Goal: Information Seeking & Learning: Compare options

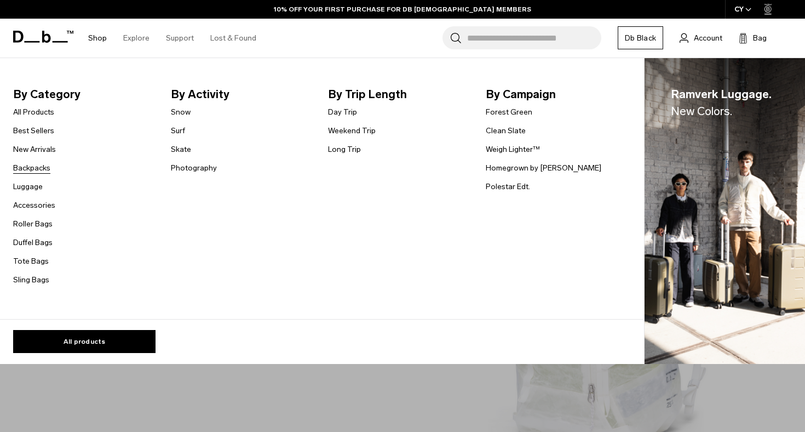
click at [36, 163] on link "Backpacks" at bounding box center [31, 168] width 37 height 12
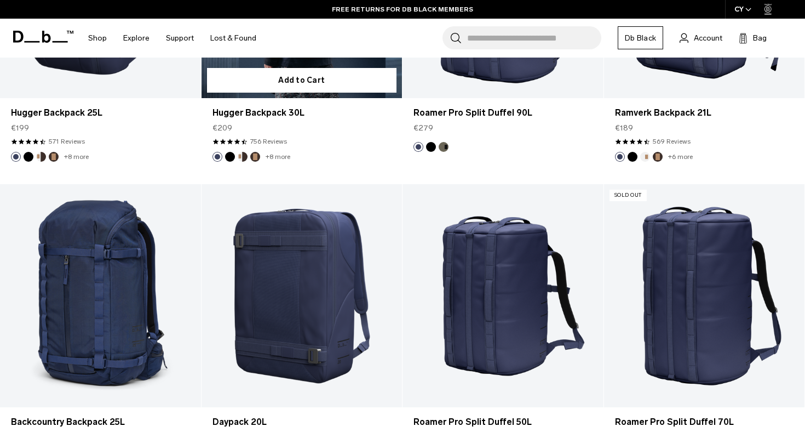
scroll to position [3000, 0]
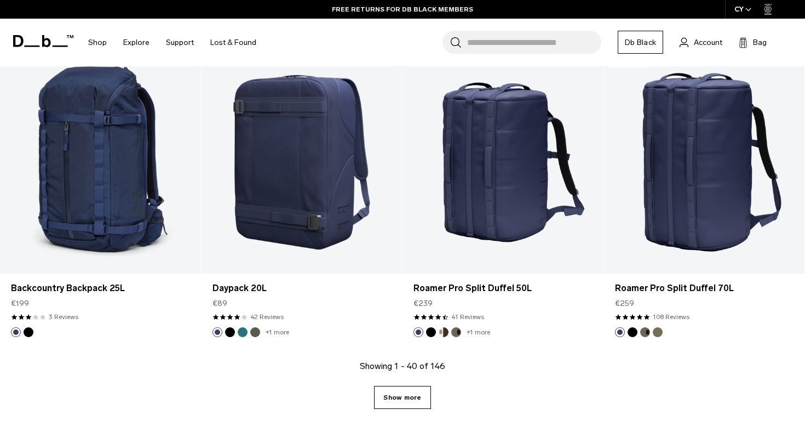
click at [410, 406] on link "Show more" at bounding box center [402, 397] width 56 height 23
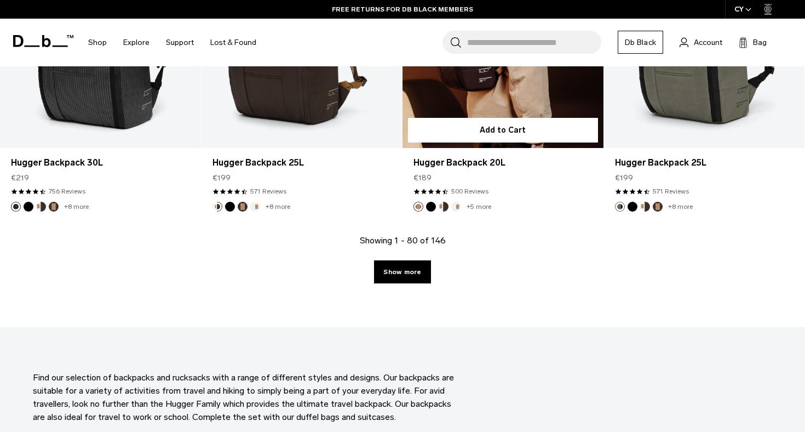
scroll to position [6203, 0]
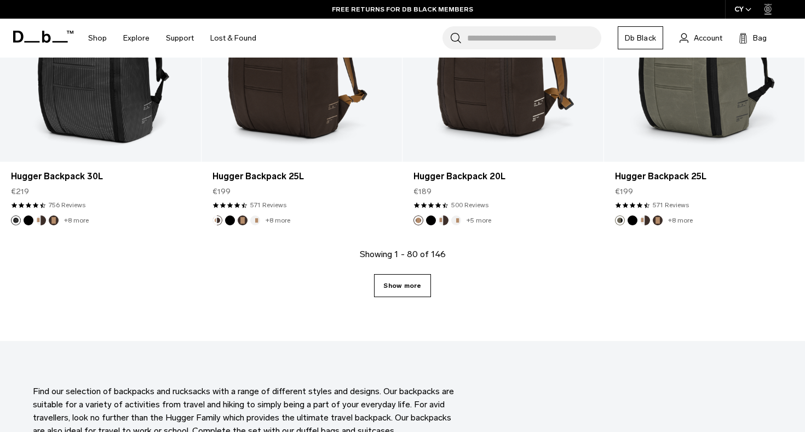
click at [398, 290] on link "Show more" at bounding box center [402, 285] width 56 height 23
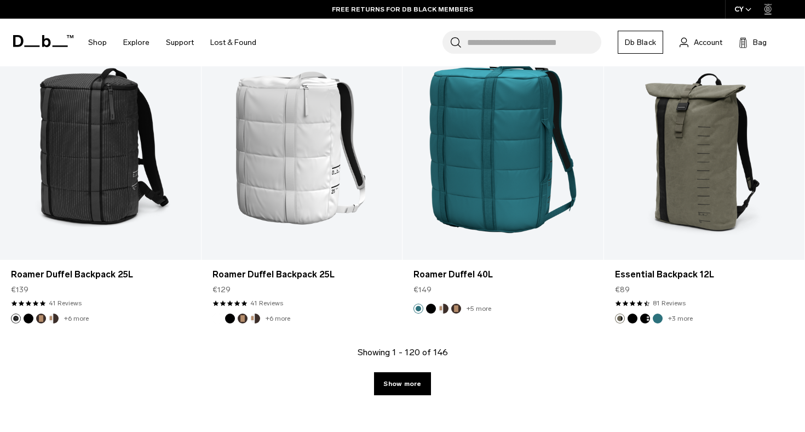
scroll to position [9242, 0]
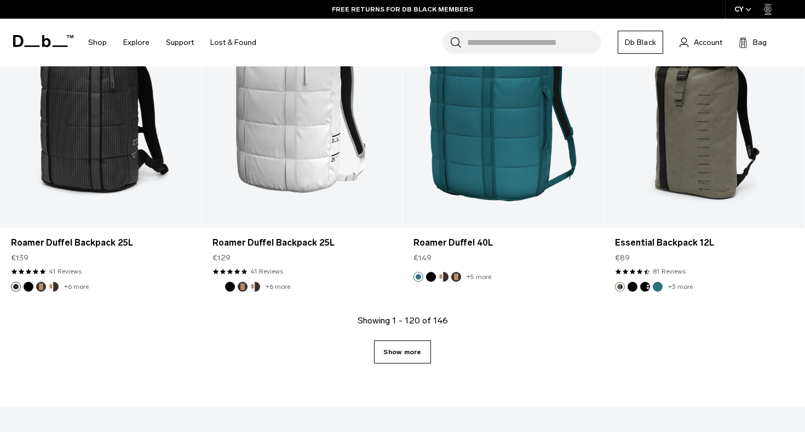
click at [413, 346] on link "Show more" at bounding box center [402, 351] width 56 height 23
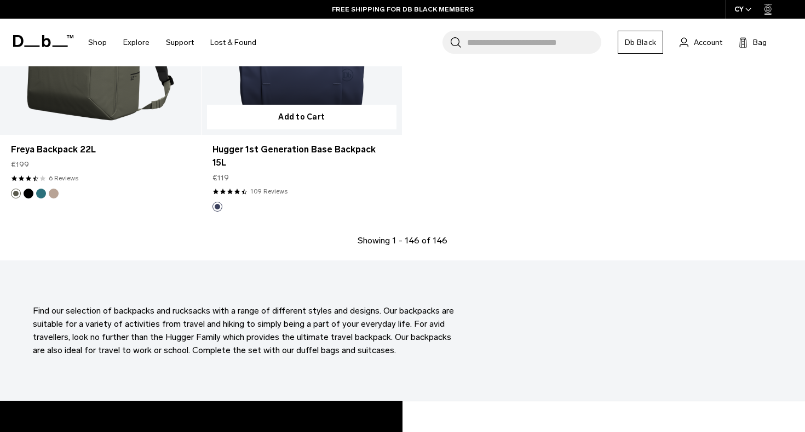
scroll to position [11513, 0]
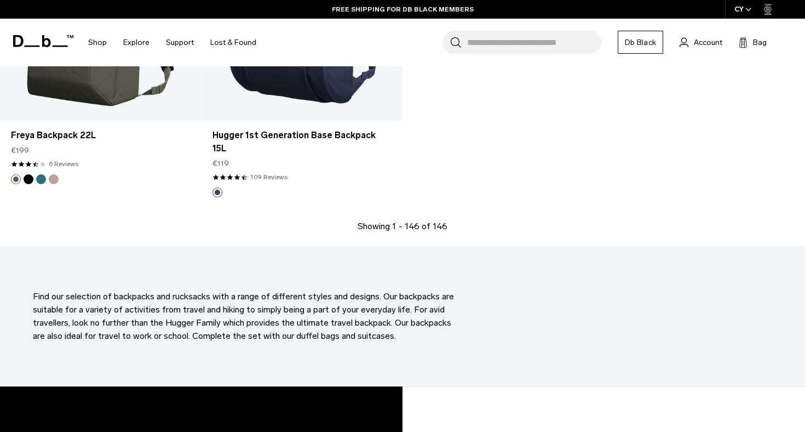
click at [619, 0] on div "FREE SHIPPING FOR DB BLACK MEMBERS" at bounding box center [402, 9] width 805 height 19
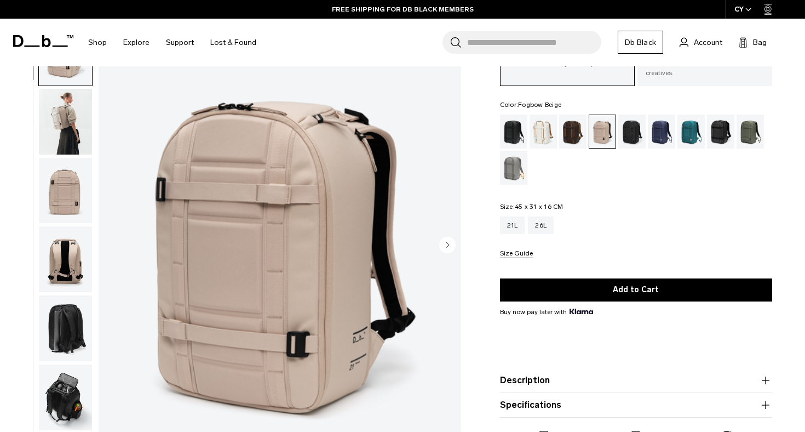
scroll to position [87, 0]
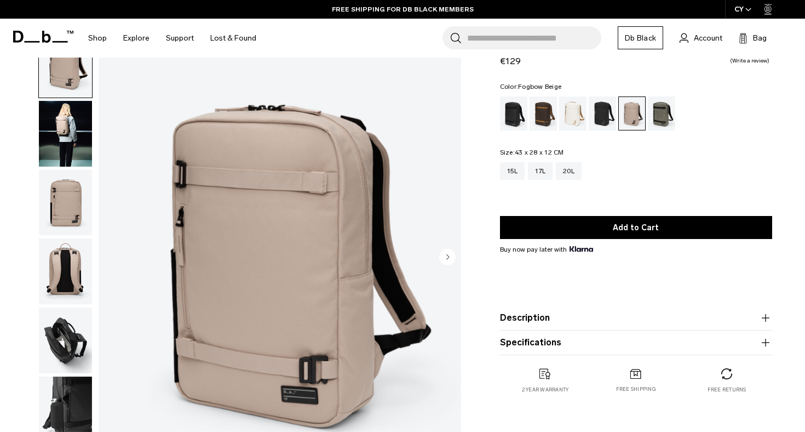
scroll to position [61, 0]
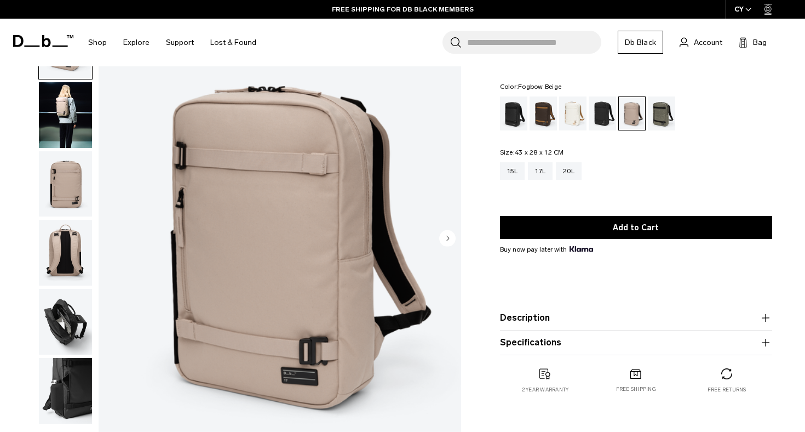
click at [453, 234] on circle "Next slide" at bounding box center [447, 238] width 16 height 16
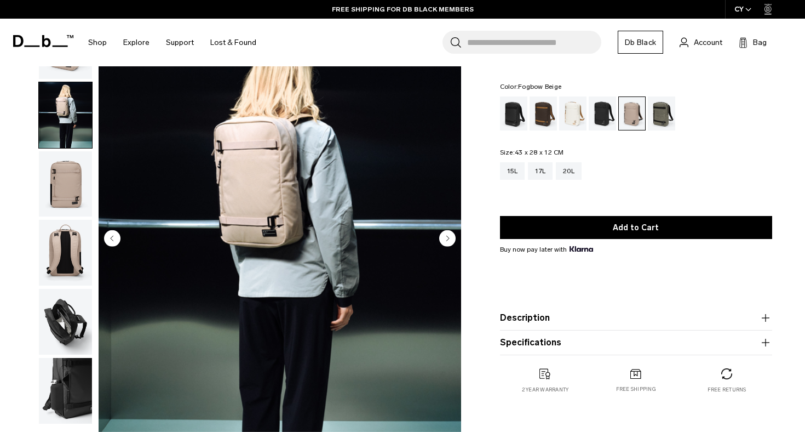
click at [453, 234] on circle "Next slide" at bounding box center [447, 238] width 16 height 16
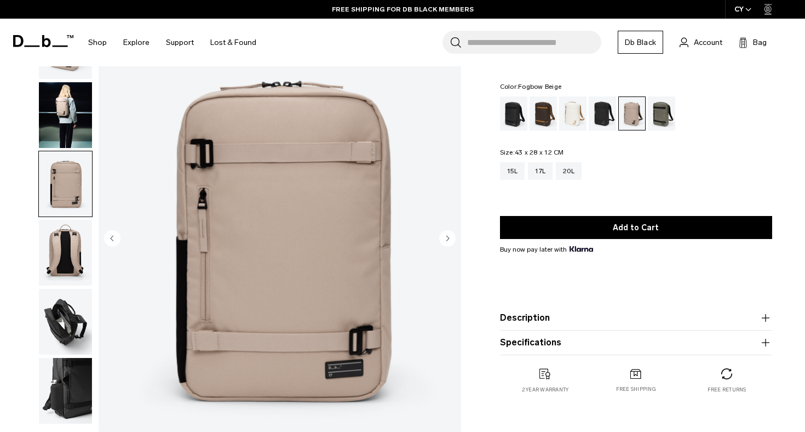
click at [453, 234] on circle "Next slide" at bounding box center [447, 238] width 16 height 16
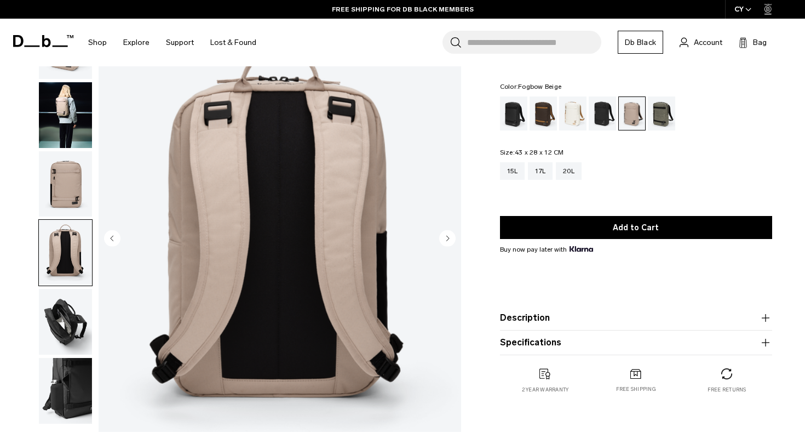
click at [453, 234] on circle "Next slide" at bounding box center [447, 238] width 16 height 16
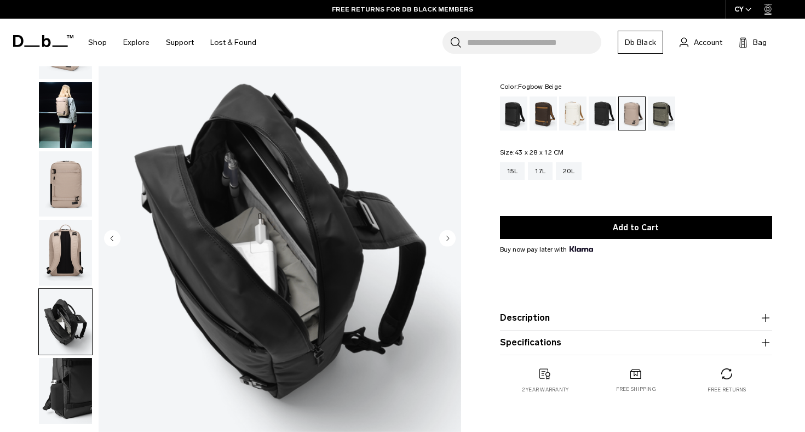
click at [453, 234] on circle "Next slide" at bounding box center [447, 238] width 16 height 16
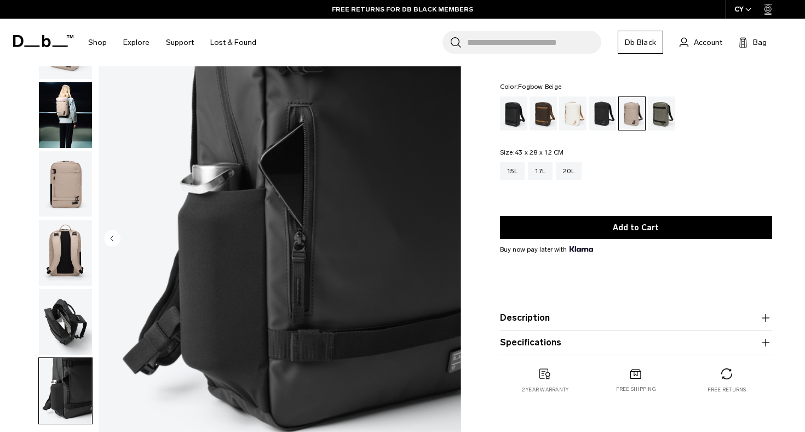
click at [453, 234] on img "6 / 6" at bounding box center [280, 239] width 363 height 453
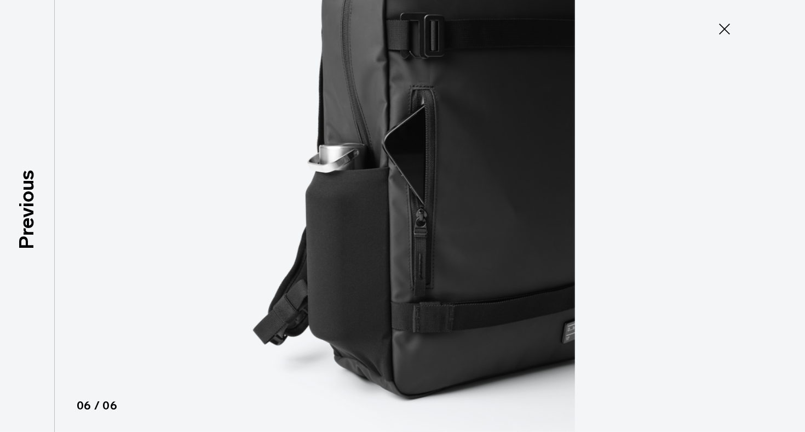
click at [725, 26] on icon at bounding box center [725, 29] width 18 height 18
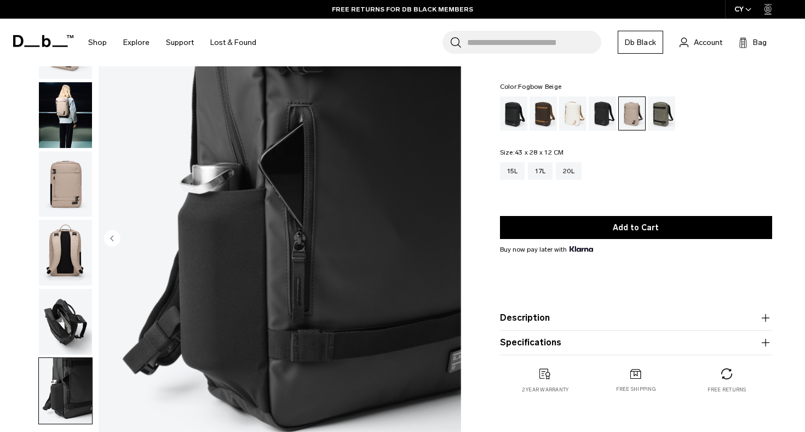
click at [544, 314] on button "Description" at bounding box center [636, 317] width 272 height 13
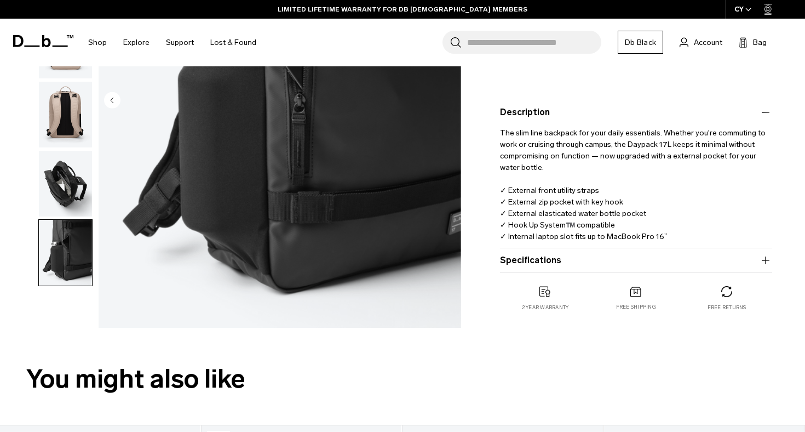
scroll to position [261, 0]
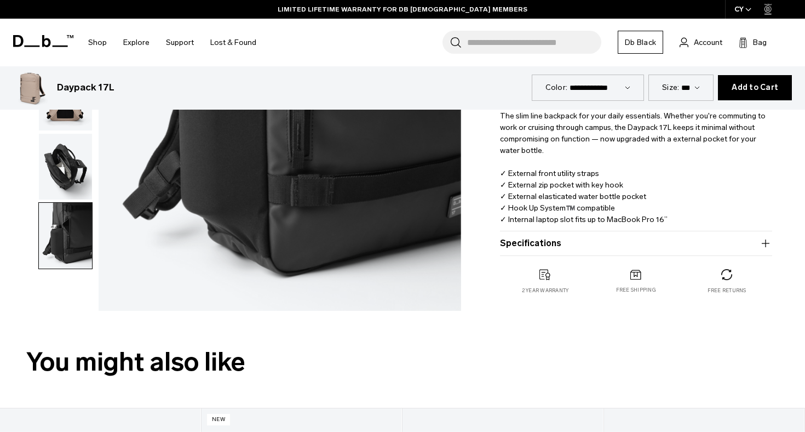
click at [545, 256] on product-accordion "Specifications Volume 17 Litres Dimensions 43 x 28 x 12 CM (H x W x D) Weight 0…" at bounding box center [636, 243] width 272 height 25
click at [542, 250] on button "Specifications" at bounding box center [636, 243] width 272 height 13
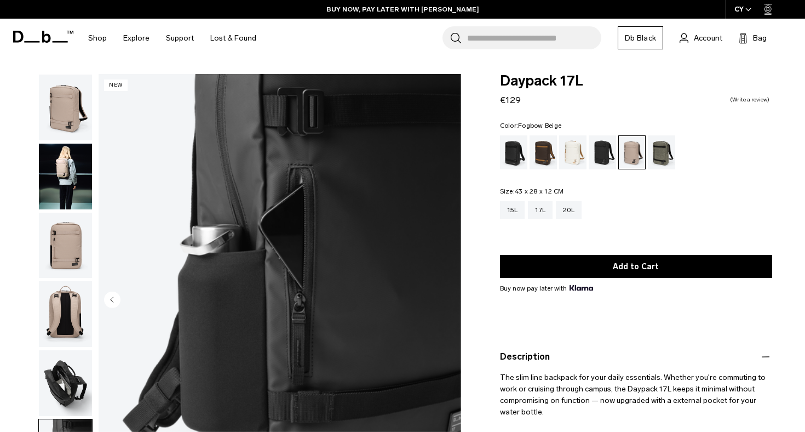
scroll to position [0, 0]
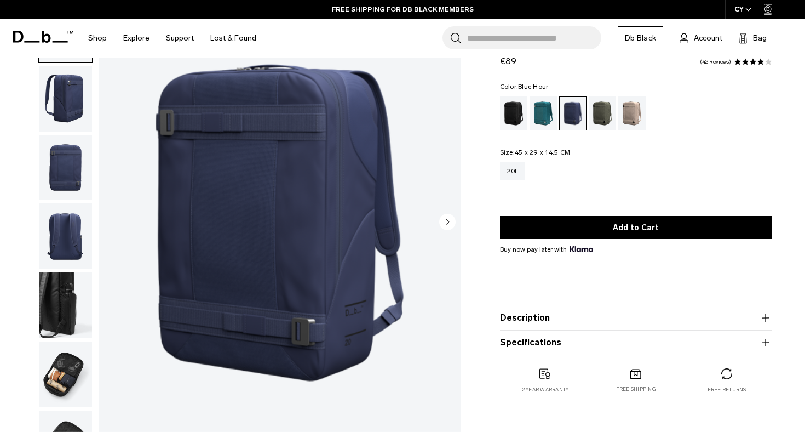
scroll to position [77, 0]
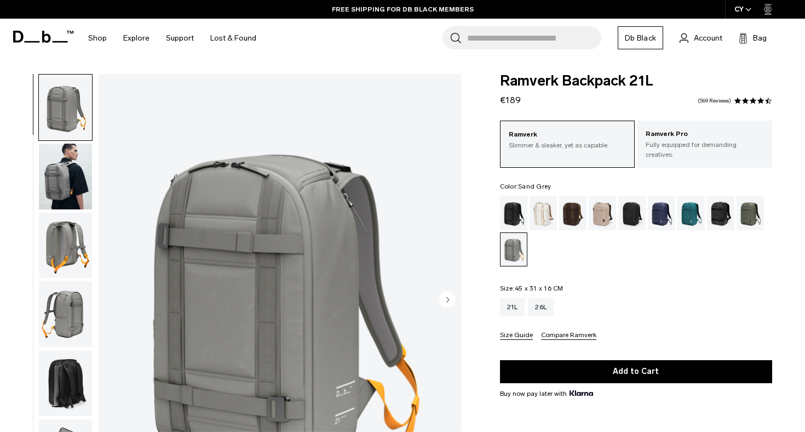
click at [446, 292] on circle "Next slide" at bounding box center [447, 299] width 16 height 16
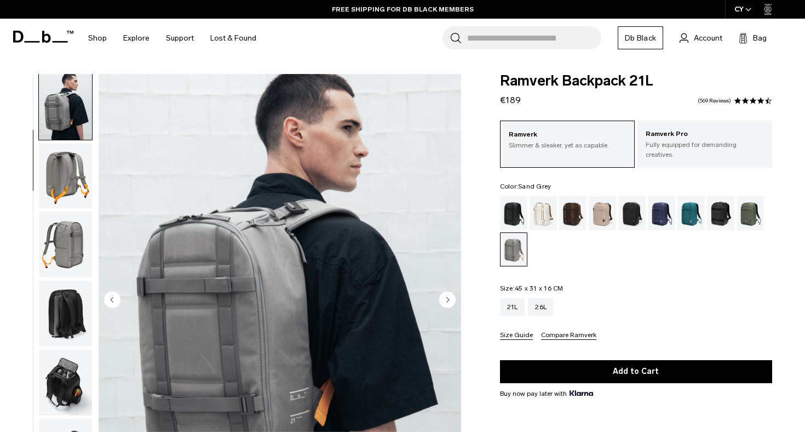
click at [446, 292] on circle "Next slide" at bounding box center [447, 299] width 16 height 16
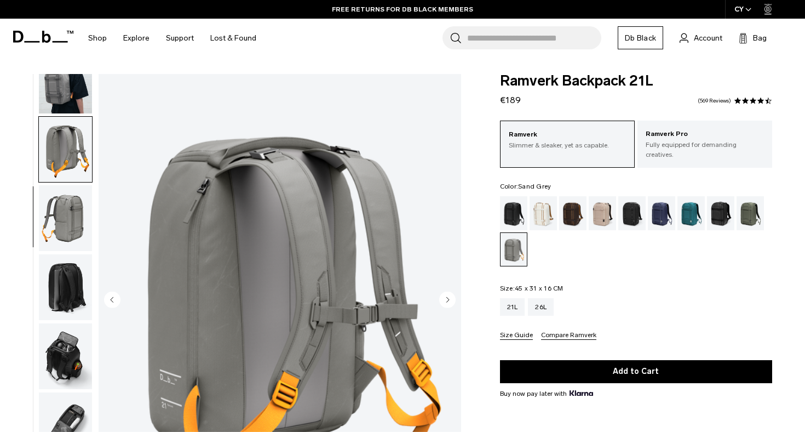
click at [446, 292] on circle "Next slide" at bounding box center [447, 299] width 16 height 16
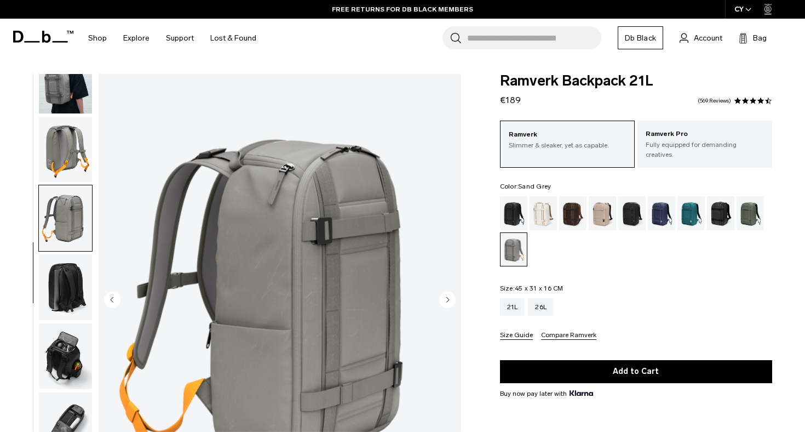
click at [446, 292] on circle "Next slide" at bounding box center [447, 299] width 16 height 16
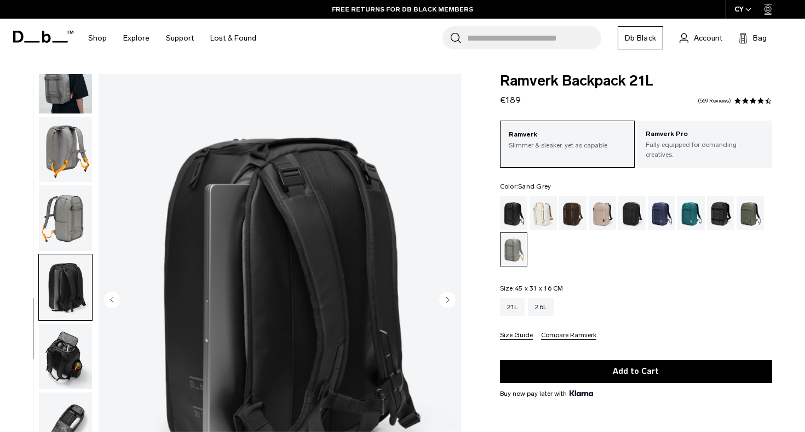
click at [446, 292] on circle "Next slide" at bounding box center [447, 299] width 16 height 16
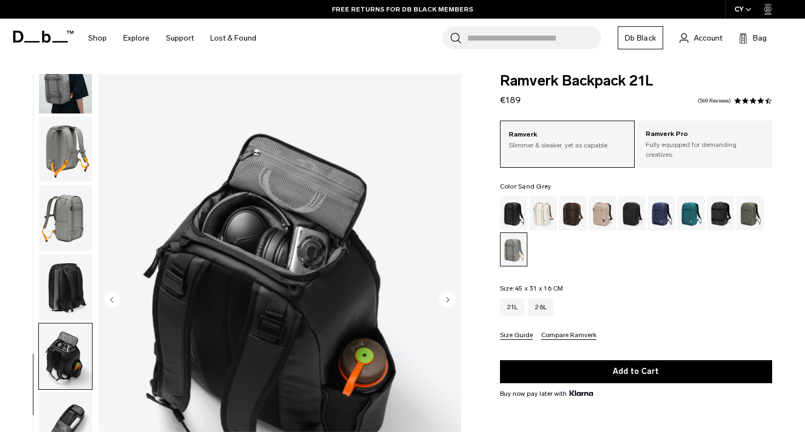
click at [446, 292] on circle "Next slide" at bounding box center [447, 299] width 16 height 16
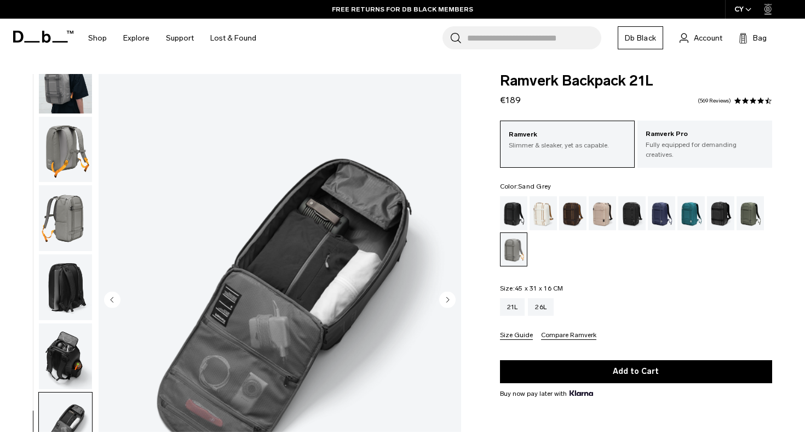
click at [455, 301] on circle "Next slide" at bounding box center [447, 299] width 16 height 16
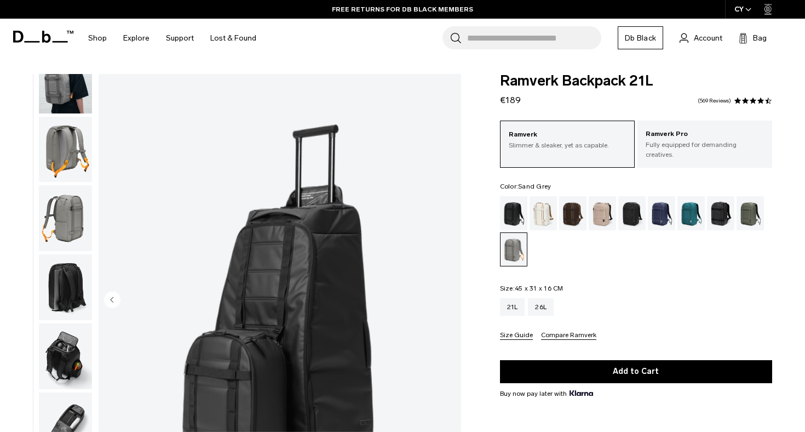
click at [455, 301] on img "8 / 8" at bounding box center [280, 300] width 363 height 453
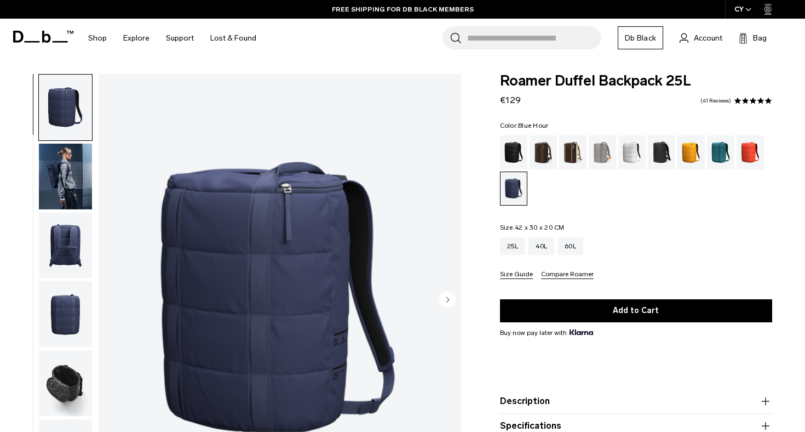
click at [447, 301] on icon "Next slide" at bounding box center [448, 299] width 3 height 5
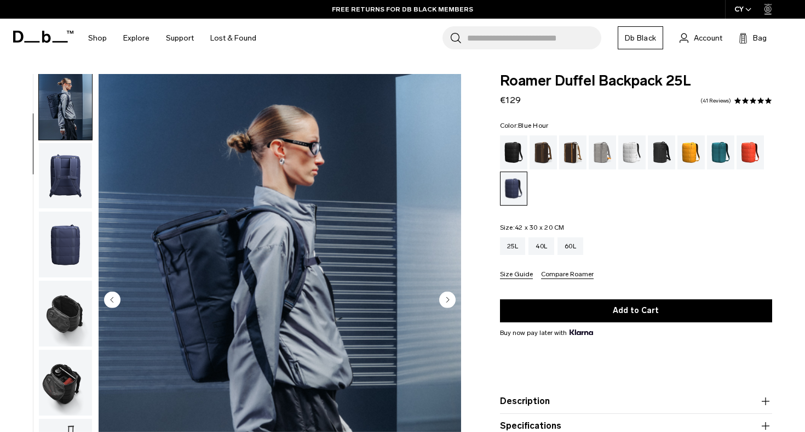
click at [447, 301] on icon "Next slide" at bounding box center [448, 299] width 3 height 5
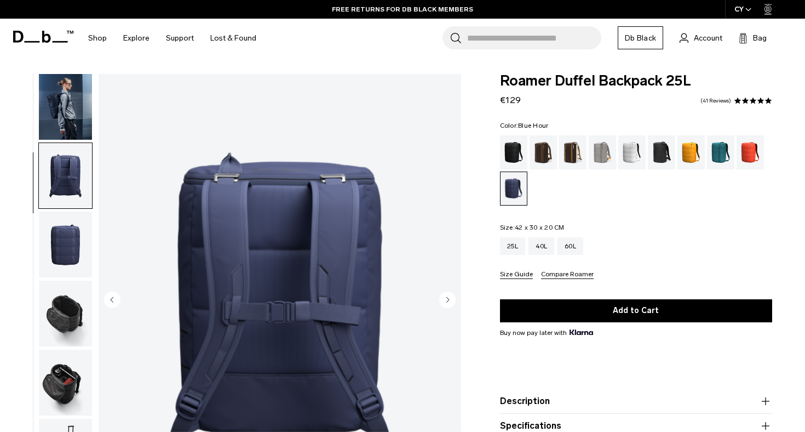
scroll to position [139, 0]
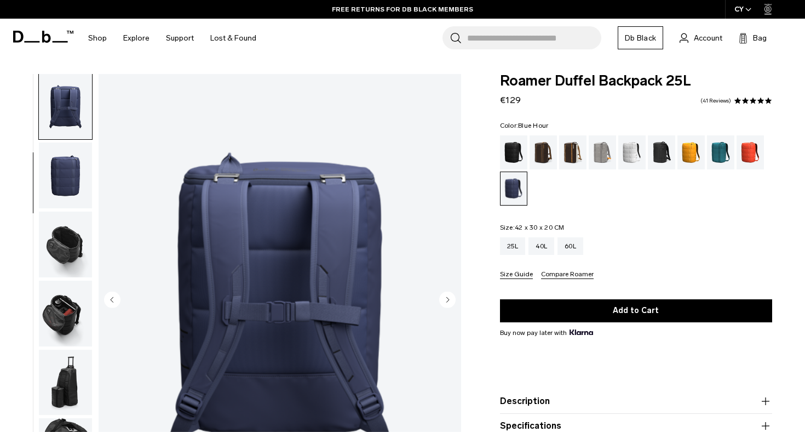
click at [447, 301] on icon "Next slide" at bounding box center [448, 299] width 3 height 5
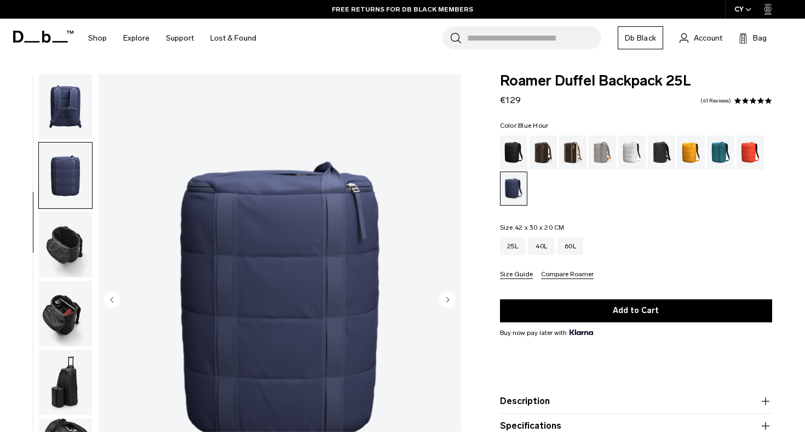
scroll to position [208, 0]
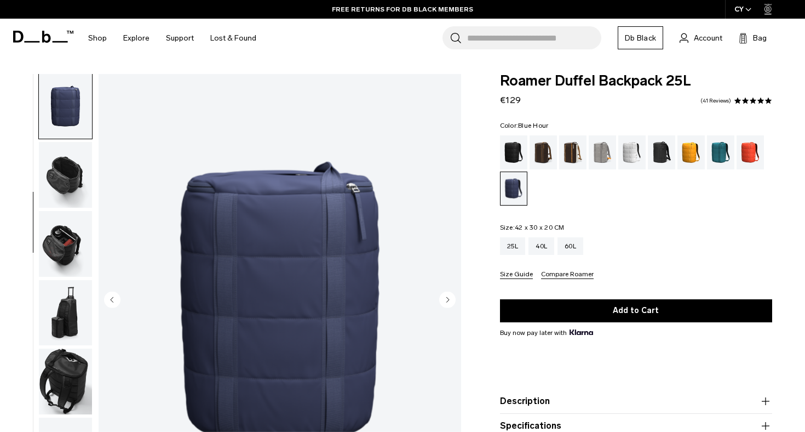
click at [447, 301] on icon "Next slide" at bounding box center [448, 299] width 3 height 5
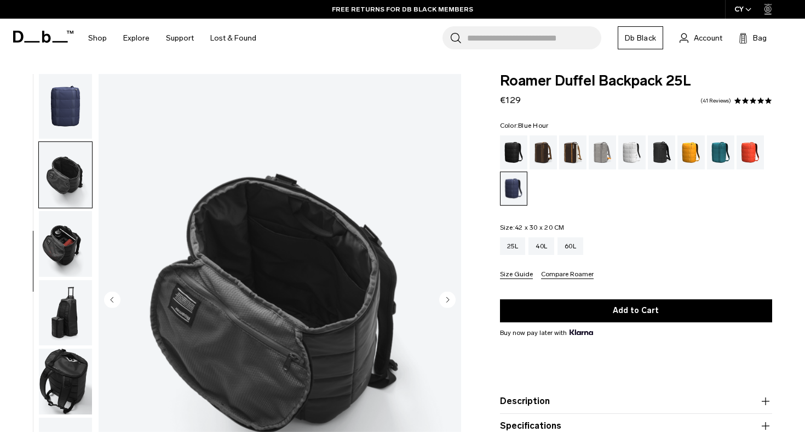
scroll to position [278, 0]
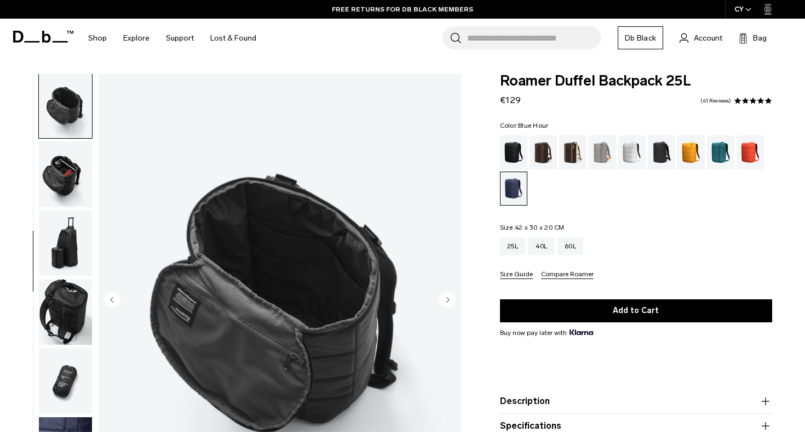
click at [447, 301] on icon "Next slide" at bounding box center [448, 299] width 3 height 5
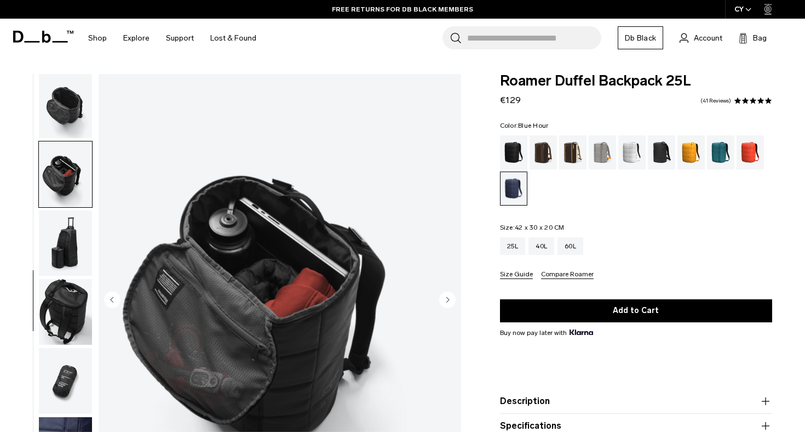
scroll to position [308, 0]
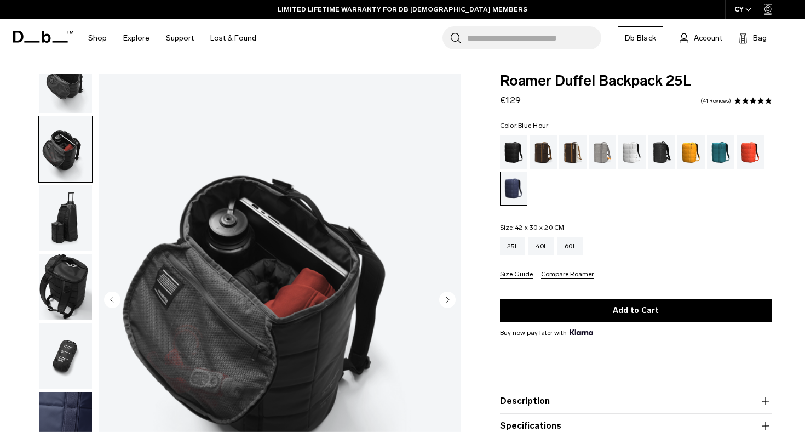
click at [447, 301] on icon "Next slide" at bounding box center [448, 299] width 3 height 5
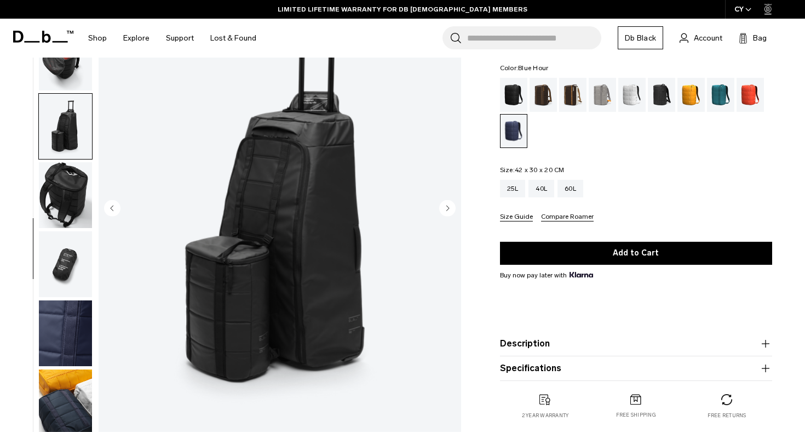
scroll to position [68, 0]
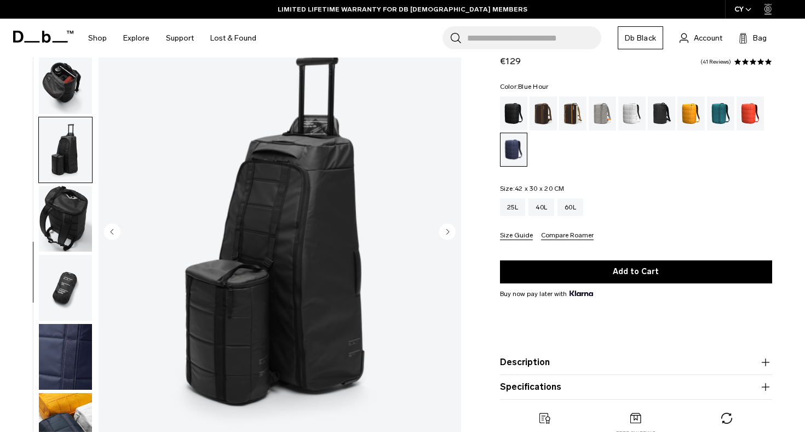
click at [448, 227] on circle "Next slide" at bounding box center [447, 231] width 16 height 16
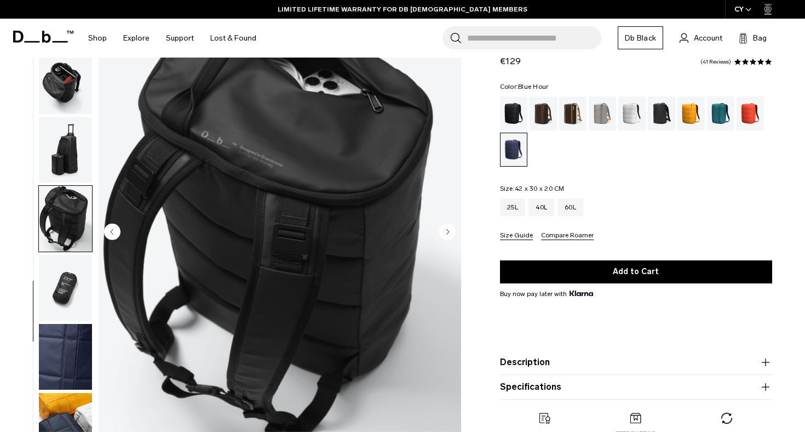
click at [448, 227] on circle "Next slide" at bounding box center [447, 231] width 16 height 16
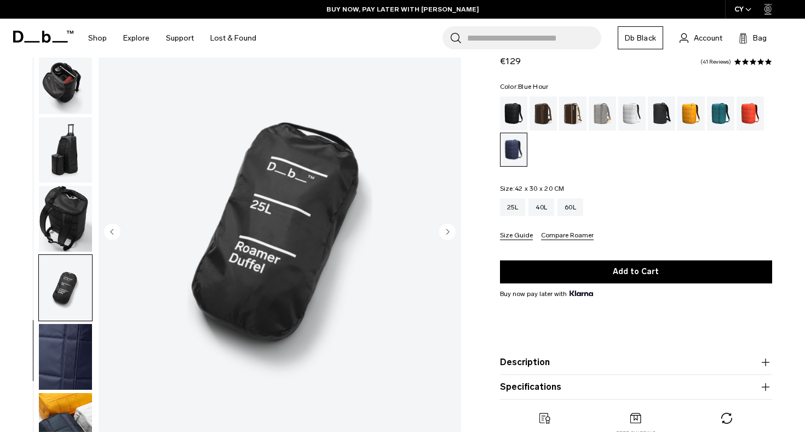
click at [448, 227] on circle "Next slide" at bounding box center [447, 231] width 16 height 16
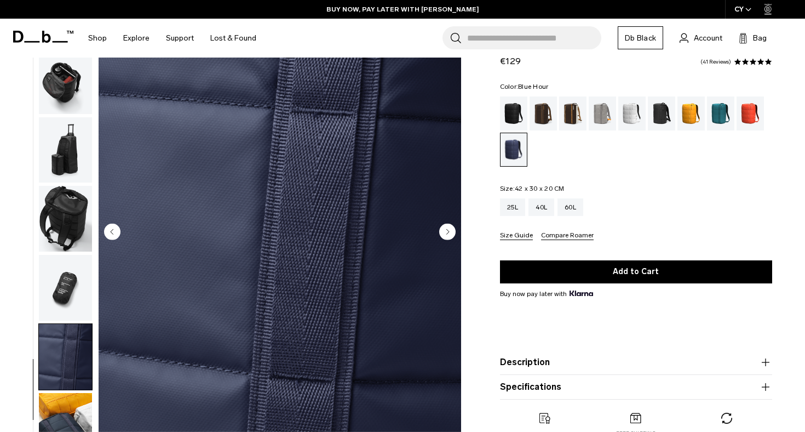
click at [448, 227] on circle "Next slide" at bounding box center [447, 231] width 16 height 16
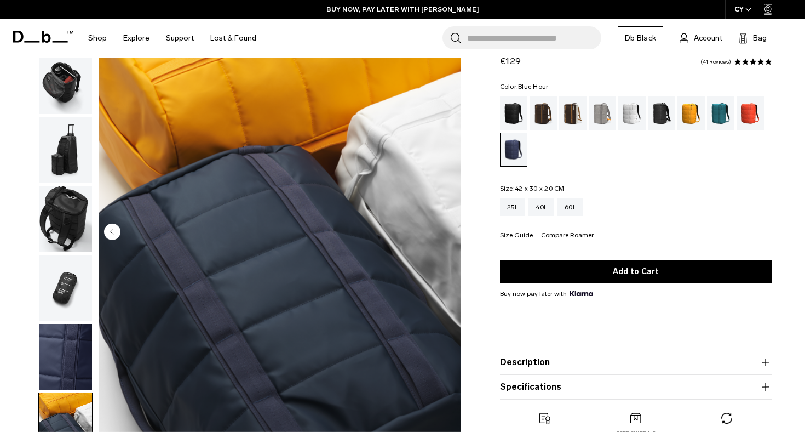
click at [448, 227] on img "11 / 11" at bounding box center [280, 232] width 363 height 453
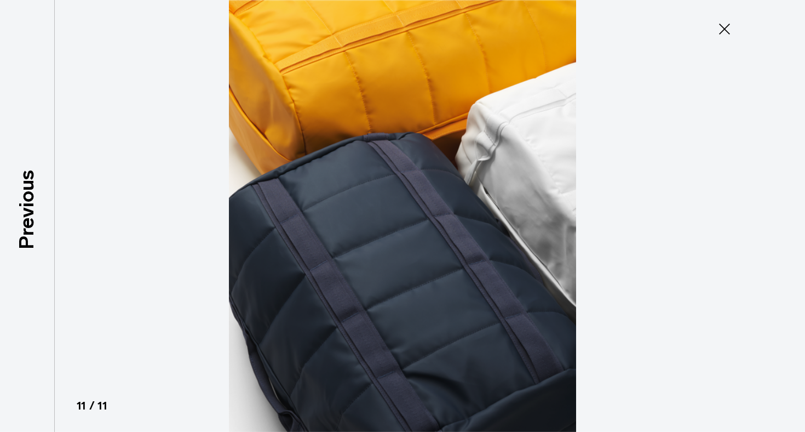
click at [719, 22] on icon at bounding box center [725, 29] width 18 height 18
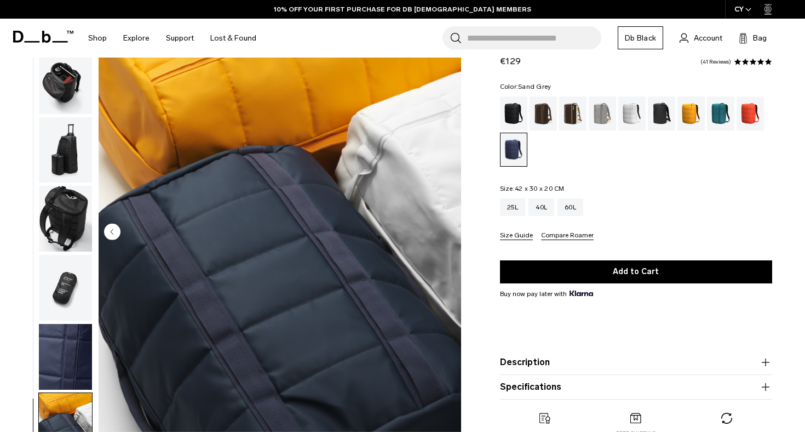
click at [603, 115] on div "Sand Grey" at bounding box center [603, 113] width 28 height 34
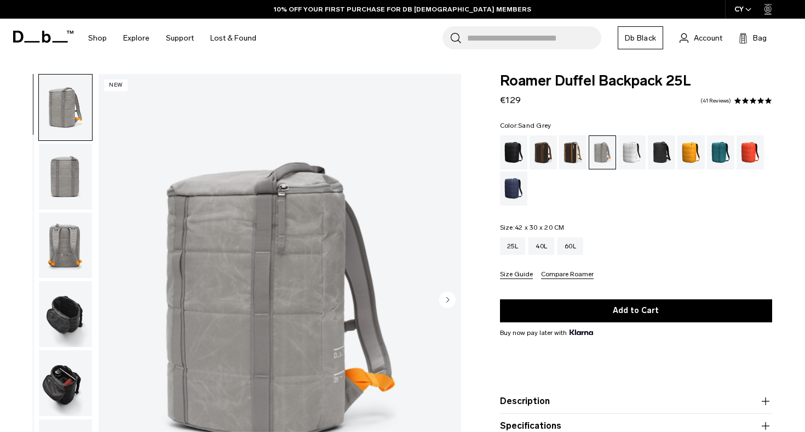
click at [448, 300] on icon "Next slide" at bounding box center [448, 299] width 3 height 5
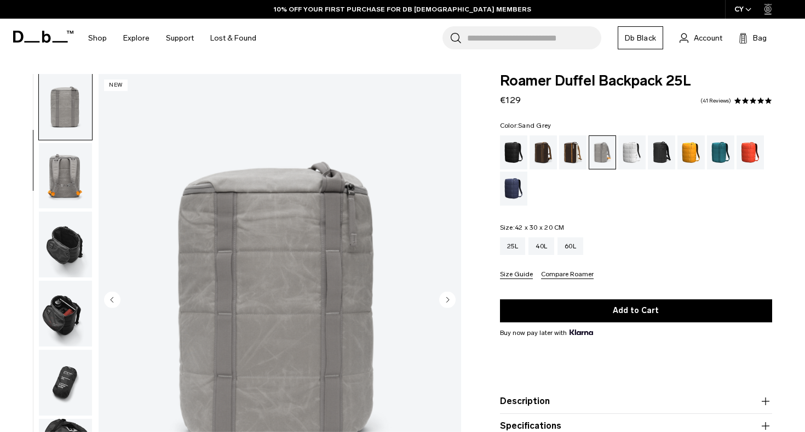
click at [448, 300] on icon "Next slide" at bounding box center [448, 299] width 3 height 5
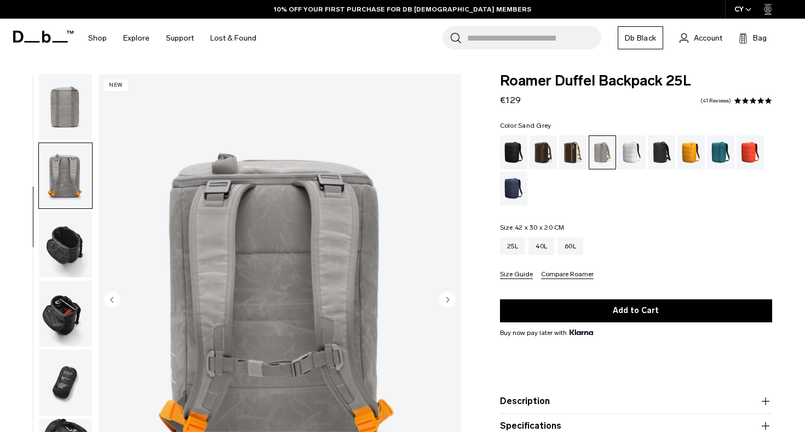
scroll to position [100, 0]
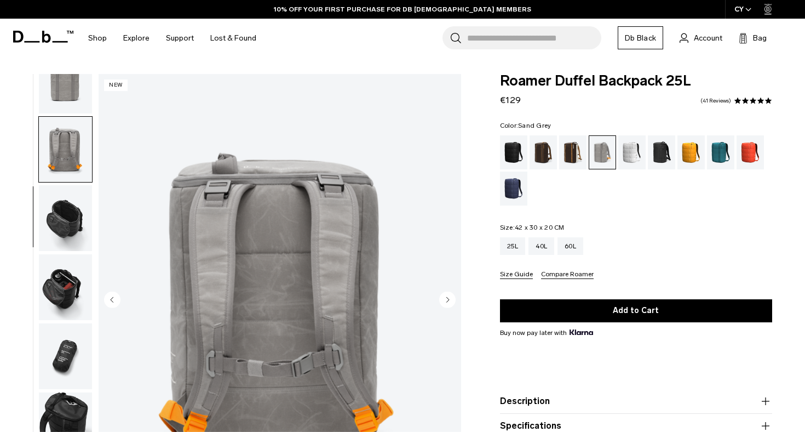
click at [448, 300] on icon "Next slide" at bounding box center [448, 299] width 3 height 5
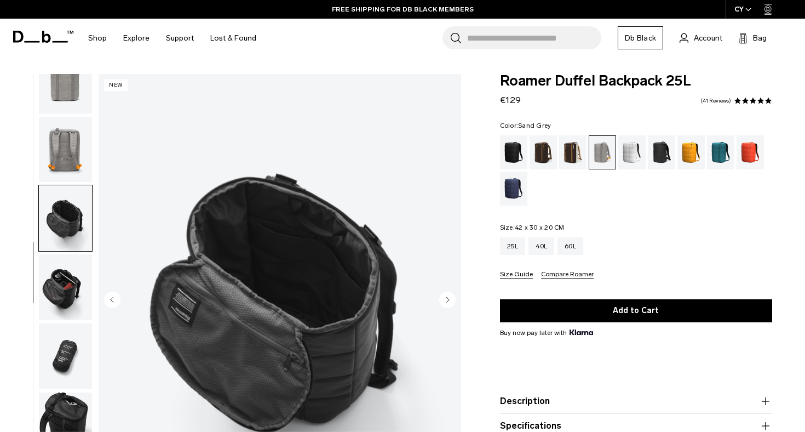
click at [448, 300] on icon "Next slide" at bounding box center [448, 299] width 3 height 5
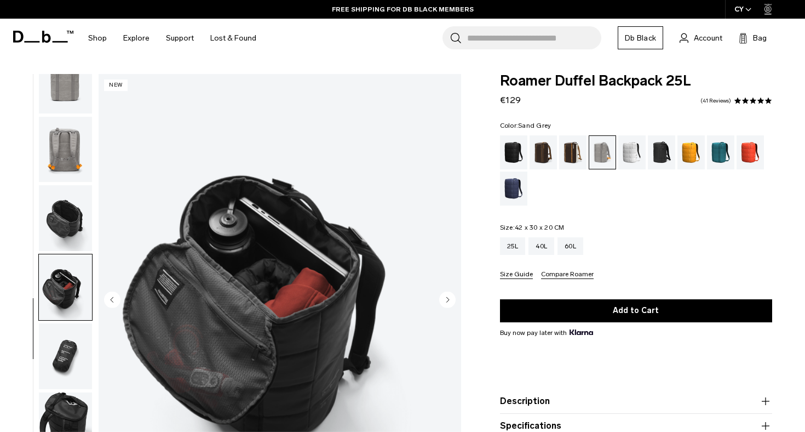
click at [448, 300] on icon "Next slide" at bounding box center [448, 299] width 3 height 5
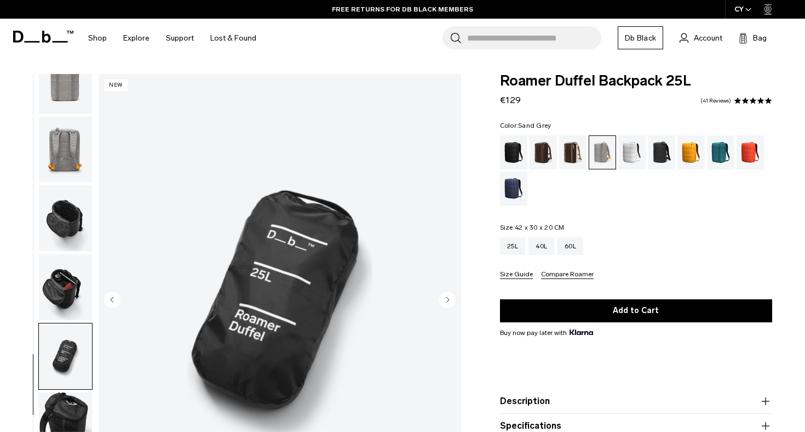
click at [448, 300] on icon "Next slide" at bounding box center [448, 299] width 3 height 5
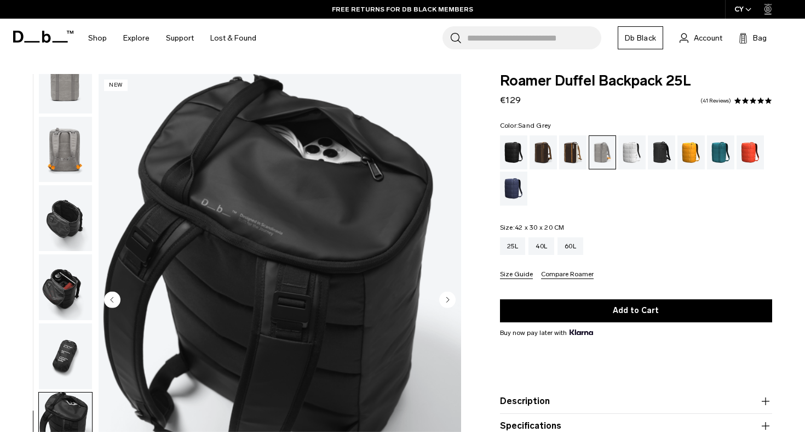
click at [448, 300] on icon "Next slide" at bounding box center [448, 299] width 3 height 5
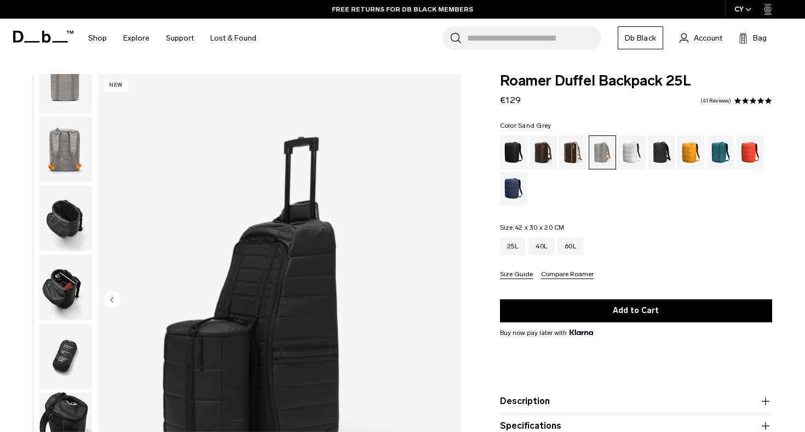
click at [448, 300] on img "8 / 8" at bounding box center [280, 300] width 363 height 453
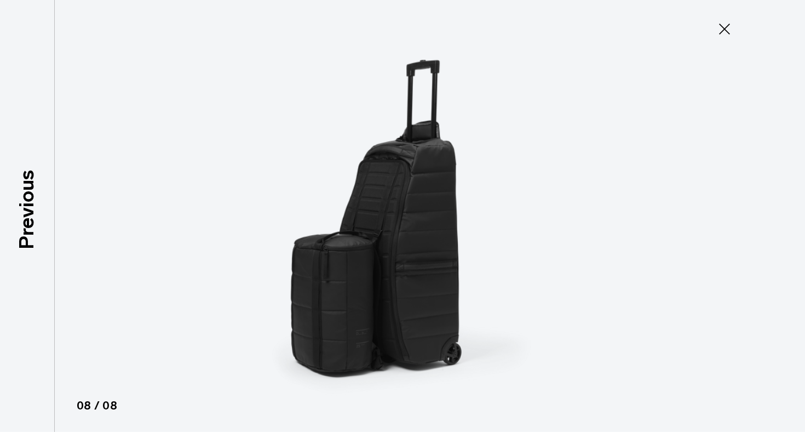
click at [727, 26] on icon at bounding box center [725, 29] width 18 height 18
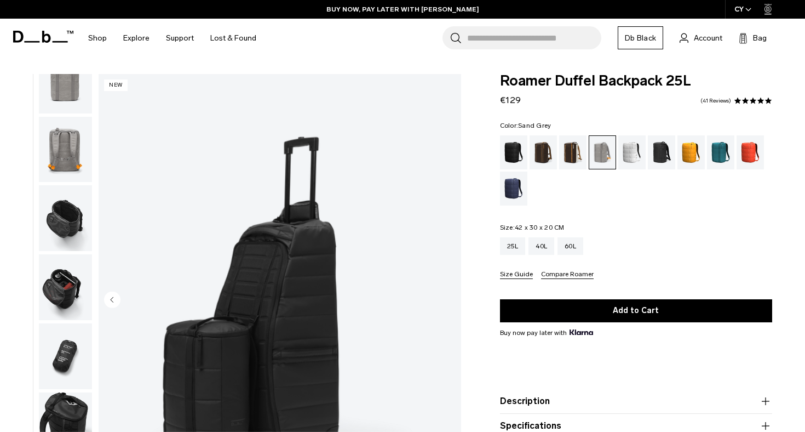
click at [62, 133] on img "button" at bounding box center [65, 150] width 53 height 66
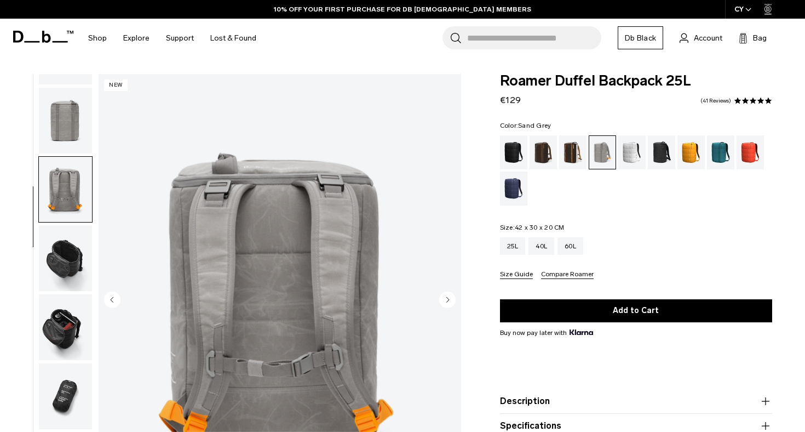
scroll to position [55, 0]
click at [65, 132] on img "button" at bounding box center [65, 121] width 53 height 66
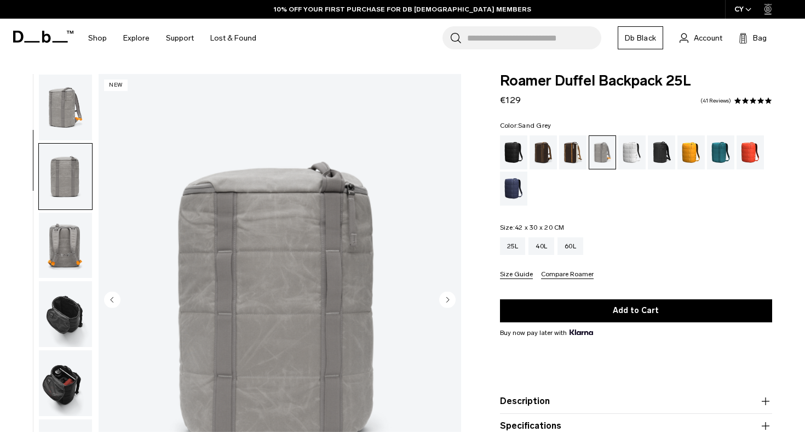
scroll to position [0, 0]
click at [70, 116] on img "button" at bounding box center [65, 108] width 53 height 66
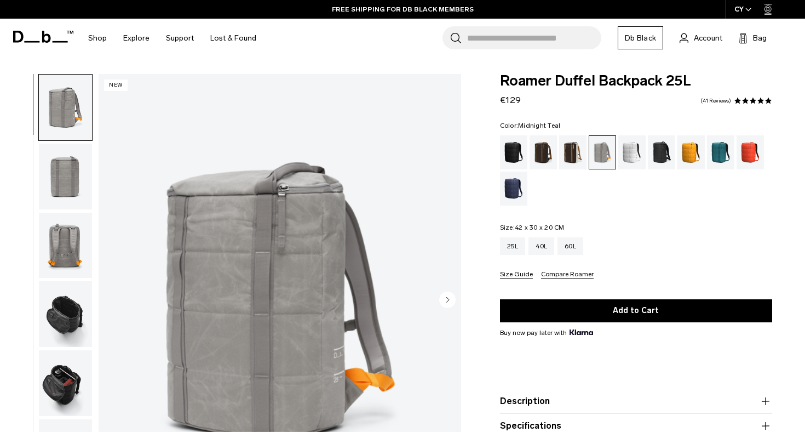
click at [707, 147] on div "Midnight Teal" at bounding box center [721, 152] width 28 height 34
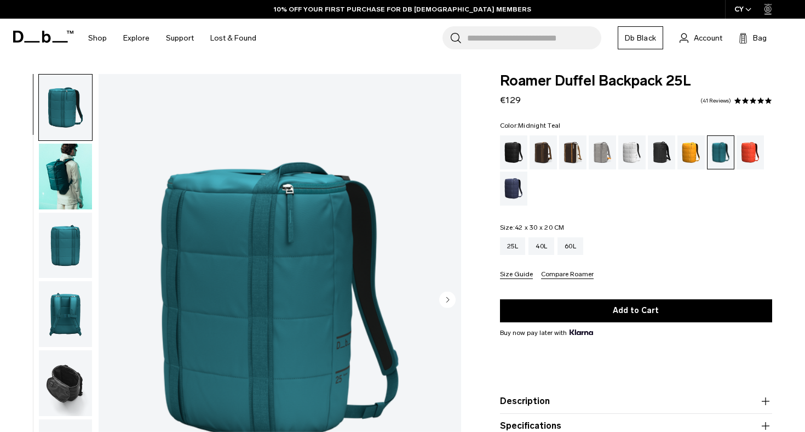
click at [308, 236] on img "1 / 10" at bounding box center [280, 300] width 363 height 453
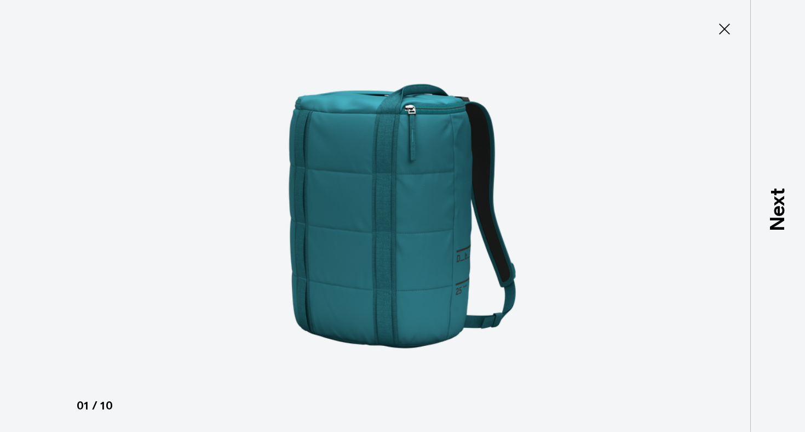
click at [735, 31] on button "Close" at bounding box center [725, 29] width 36 height 23
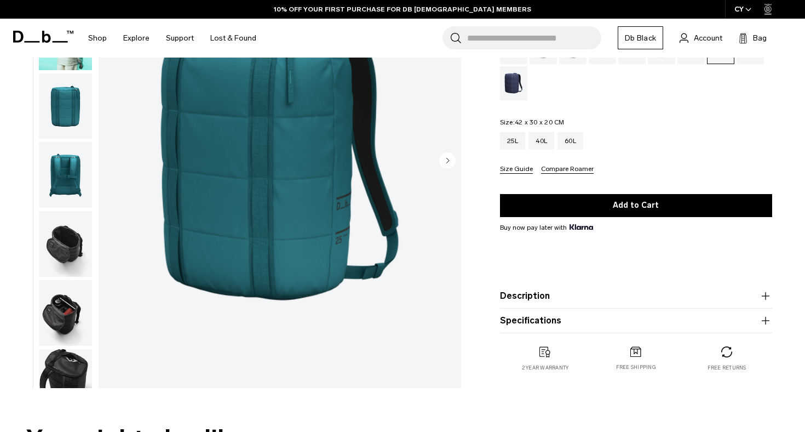
scroll to position [210, 0]
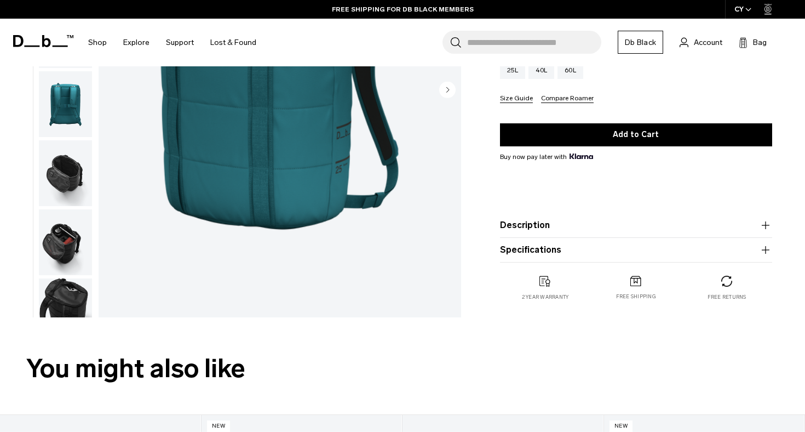
click at [556, 225] on button "Description" at bounding box center [636, 225] width 272 height 13
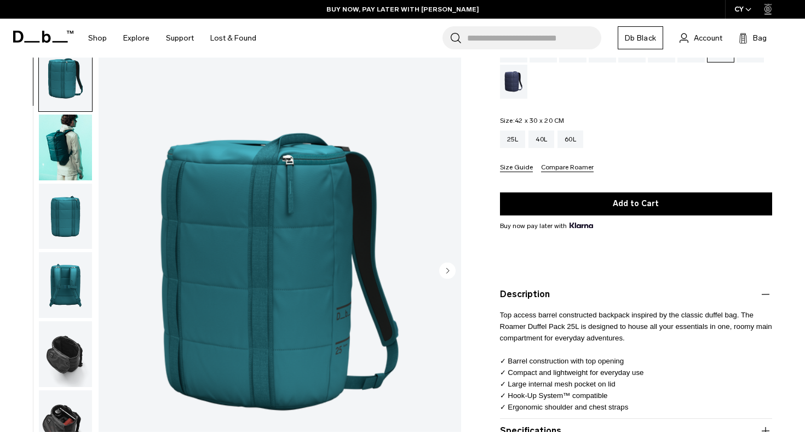
scroll to position [66, 0]
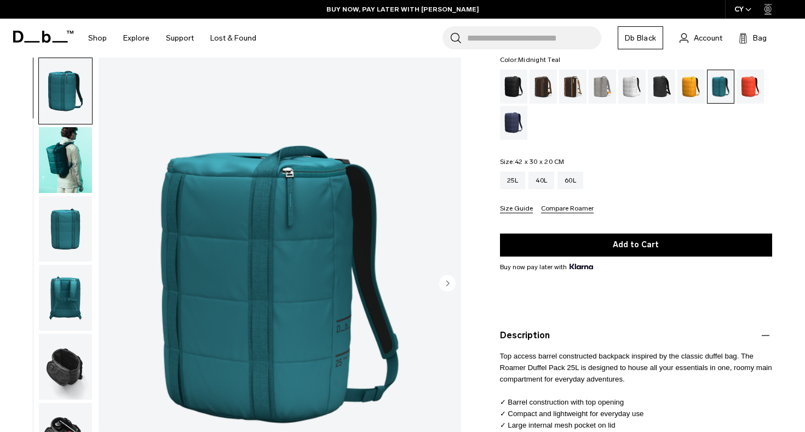
click at [449, 286] on circle "Next slide" at bounding box center [447, 283] width 16 height 16
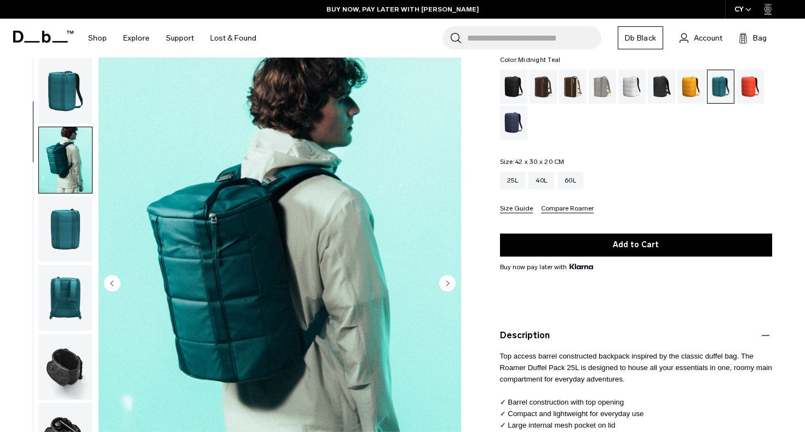
scroll to position [70, 0]
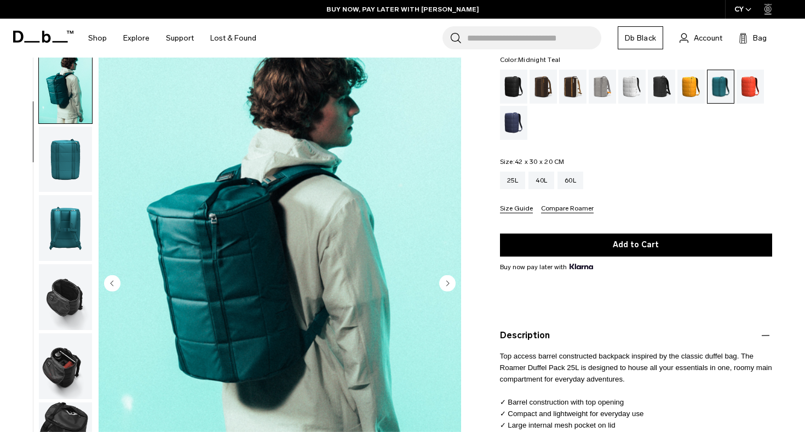
click at [449, 286] on circle "Next slide" at bounding box center [447, 283] width 16 height 16
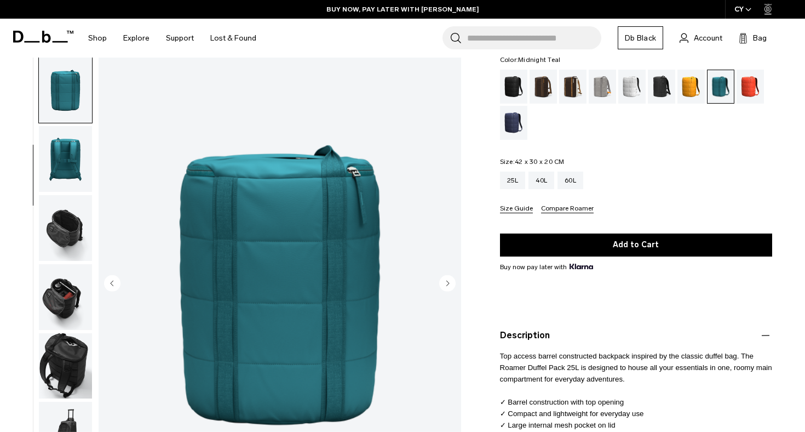
click at [449, 286] on circle "Next slide" at bounding box center [447, 283] width 16 height 16
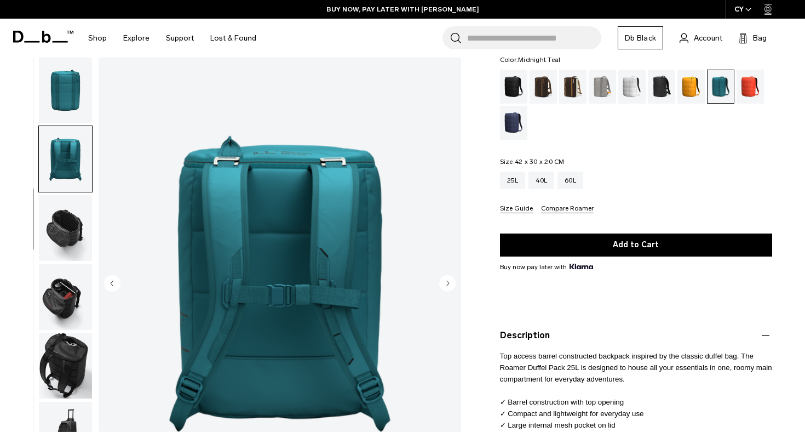
scroll to position [208, 0]
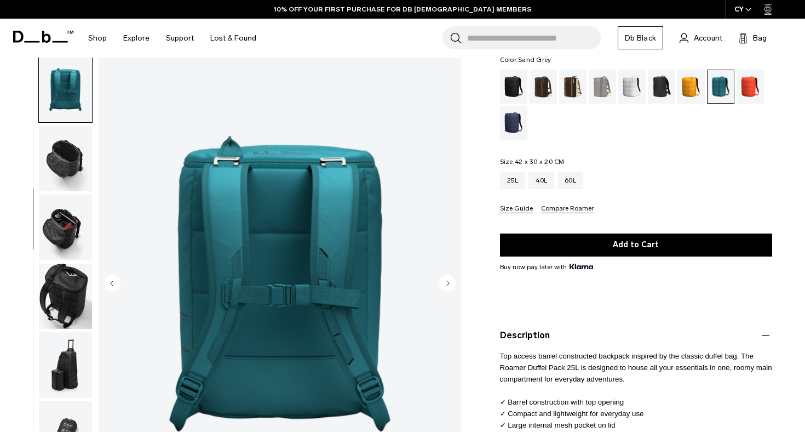
click at [604, 91] on div "Sand Grey" at bounding box center [603, 87] width 28 height 34
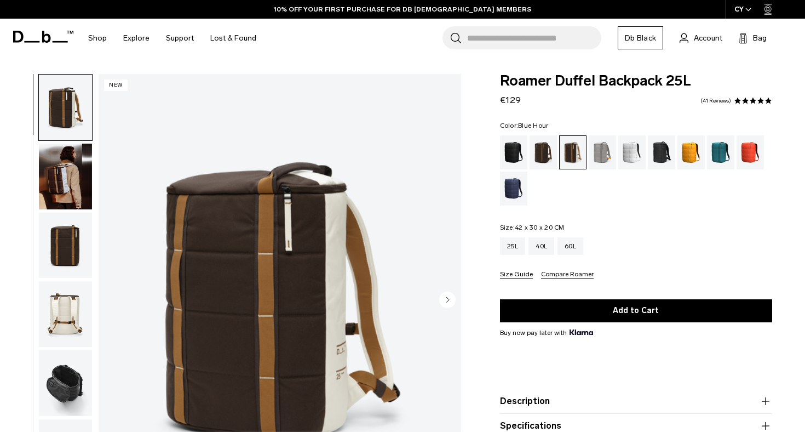
click at [514, 184] on div "Blue Hour" at bounding box center [514, 188] width 28 height 34
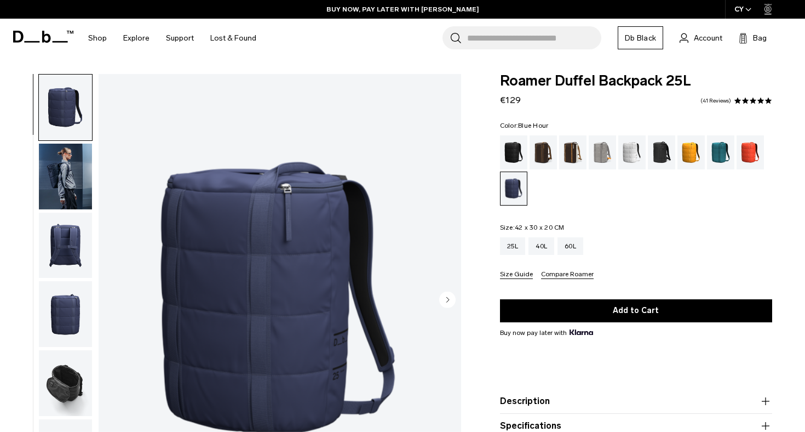
click at [77, 236] on img "button" at bounding box center [65, 246] width 53 height 66
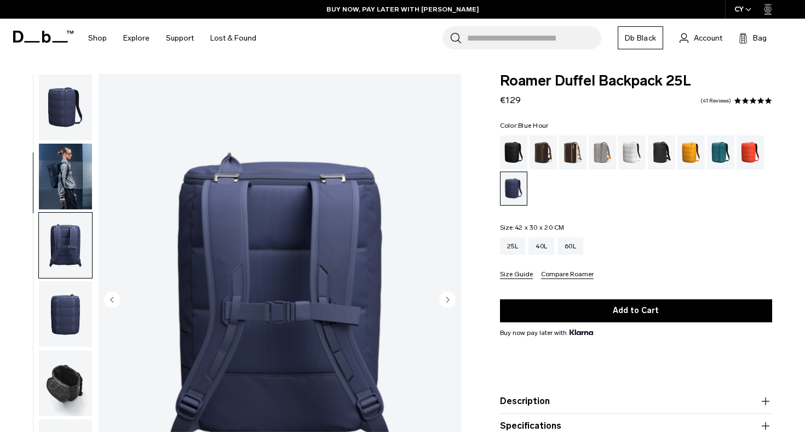
scroll to position [139, 0]
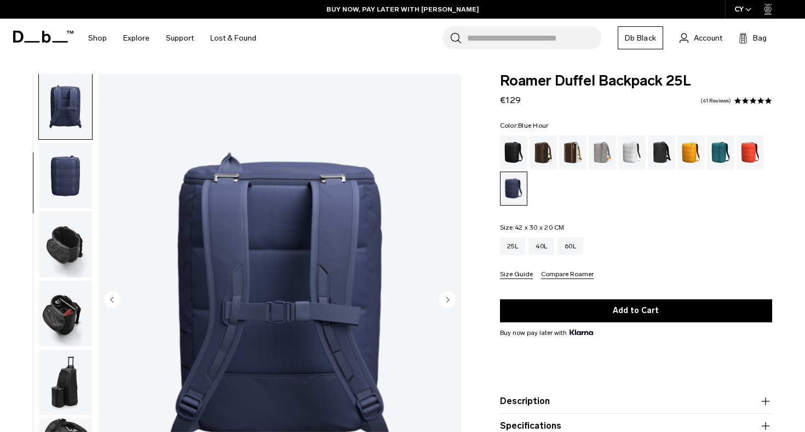
click at [77, 236] on img "button" at bounding box center [65, 244] width 53 height 66
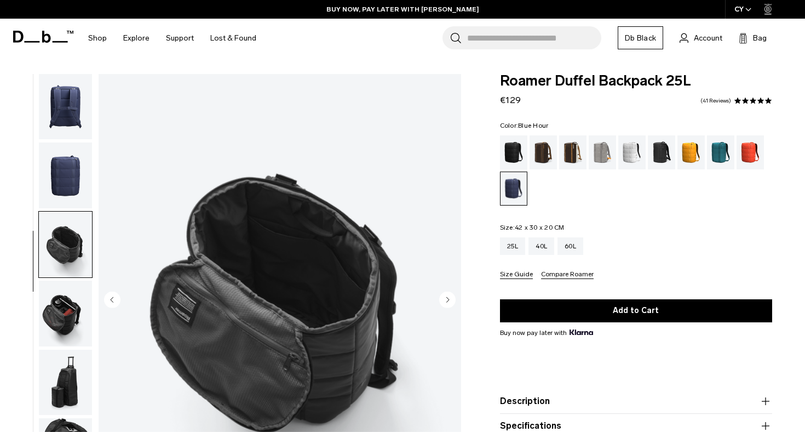
scroll to position [278, 0]
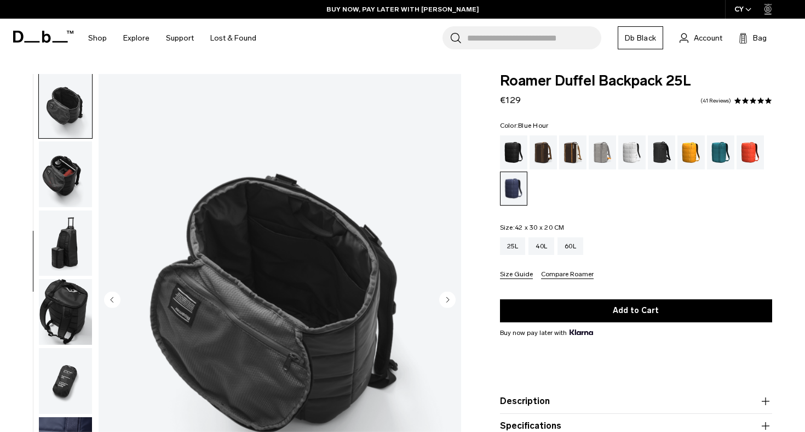
click at [77, 236] on img "button" at bounding box center [65, 243] width 53 height 66
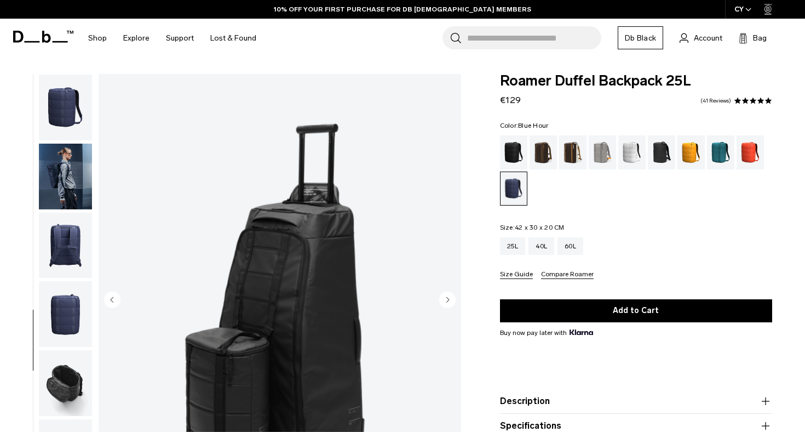
scroll to position [0, 0]
drag, startPoint x: 504, startPoint y: 78, endPoint x: 714, endPoint y: 87, distance: 210.6
click at [714, 87] on span "Roamer Duffel Backpack 25L" at bounding box center [636, 81] width 272 height 14
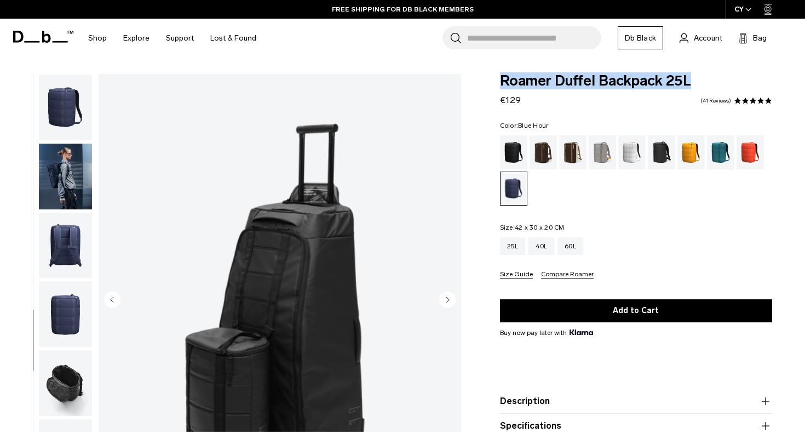
copy span "Roamer Duffel Backpack 25L"
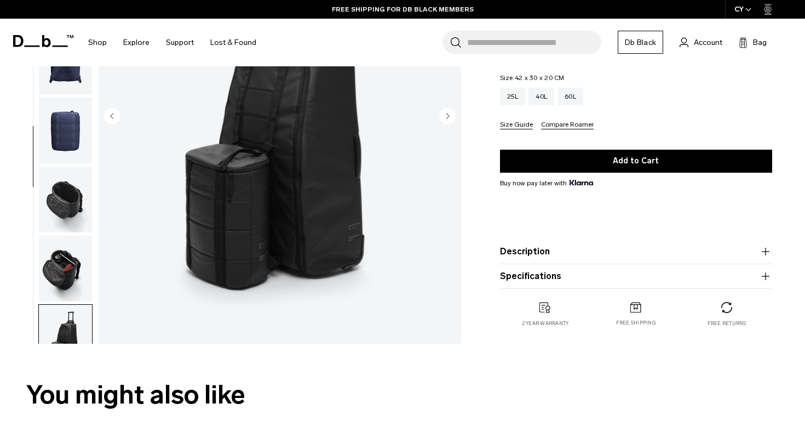
scroll to position [182, 0]
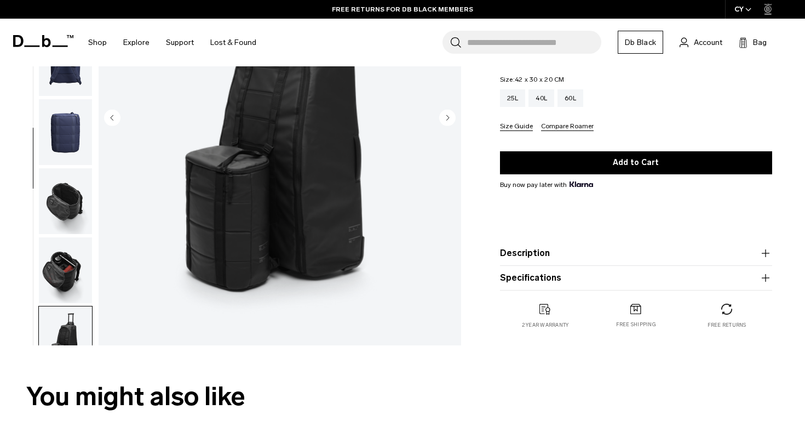
click at [49, 147] on img "button" at bounding box center [65, 132] width 53 height 66
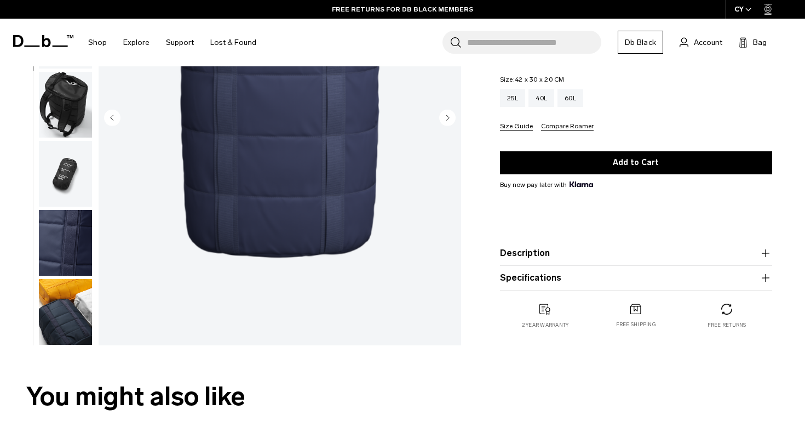
scroll to position [308, 0]
click at [64, 225] on img "button" at bounding box center [65, 243] width 53 height 66
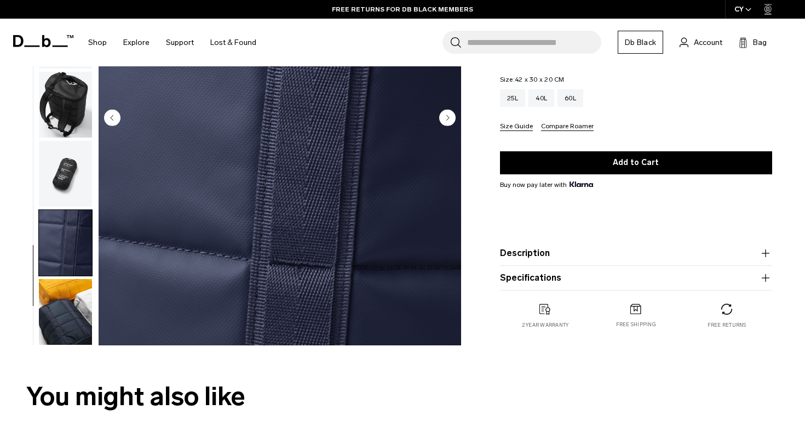
click at [59, 308] on img "button" at bounding box center [65, 312] width 53 height 66
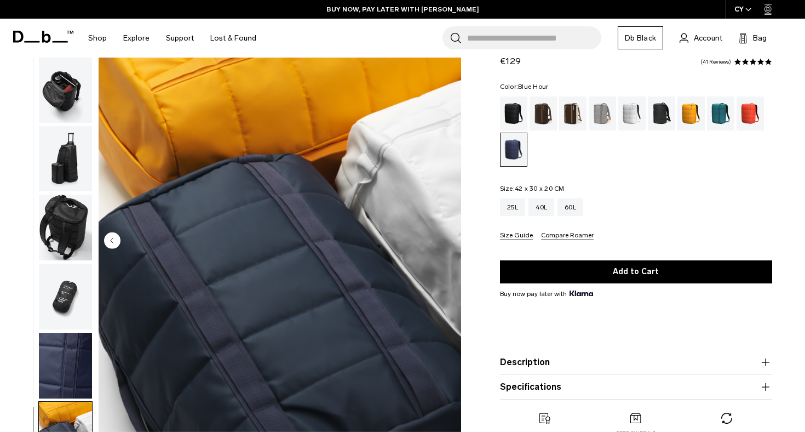
scroll to position [27, 0]
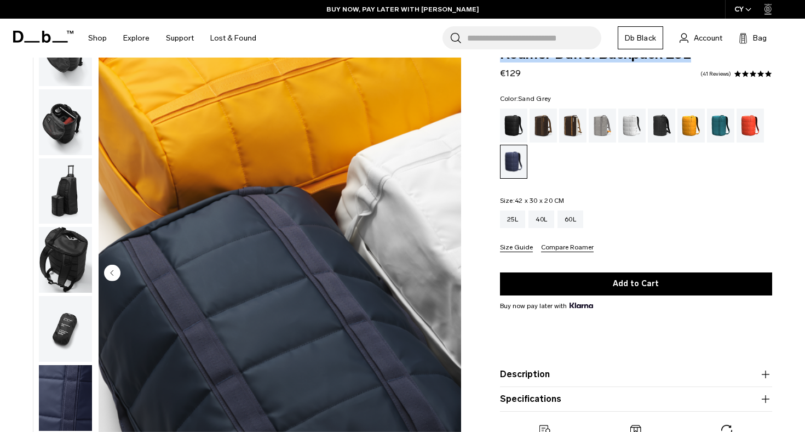
click at [593, 123] on div "Sand Grey" at bounding box center [603, 125] width 28 height 34
